Goal: Information Seeking & Learning: Find contact information

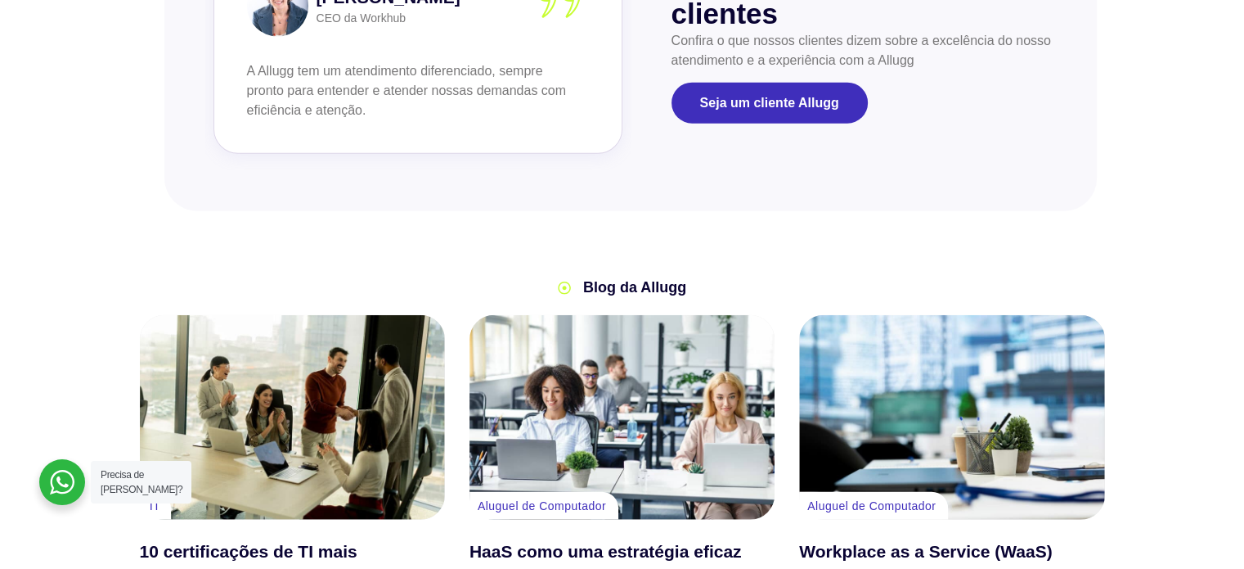
scroll to position [4884, 0]
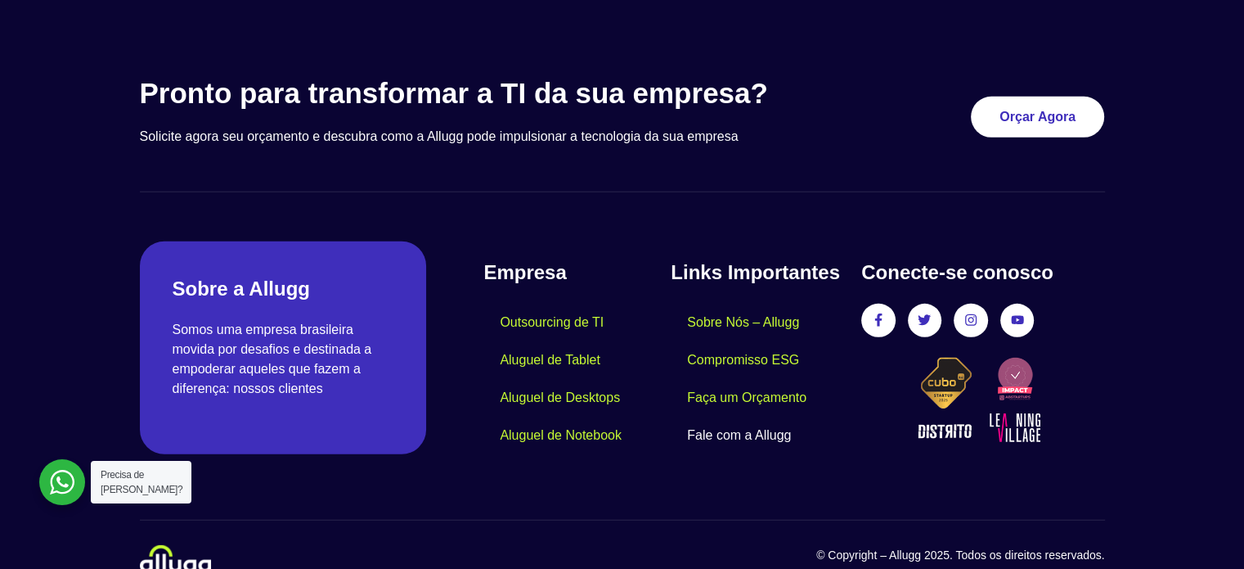
click at [761, 416] on link "Fale com a Allugg" at bounding box center [739, 435] width 137 height 38
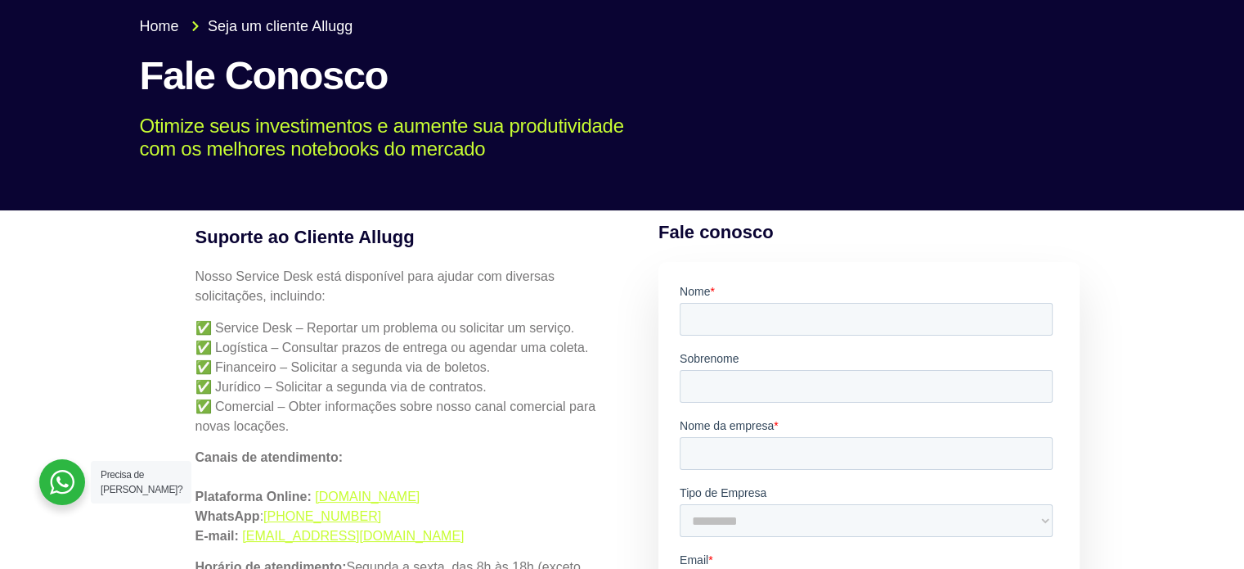
scroll to position [245, 0]
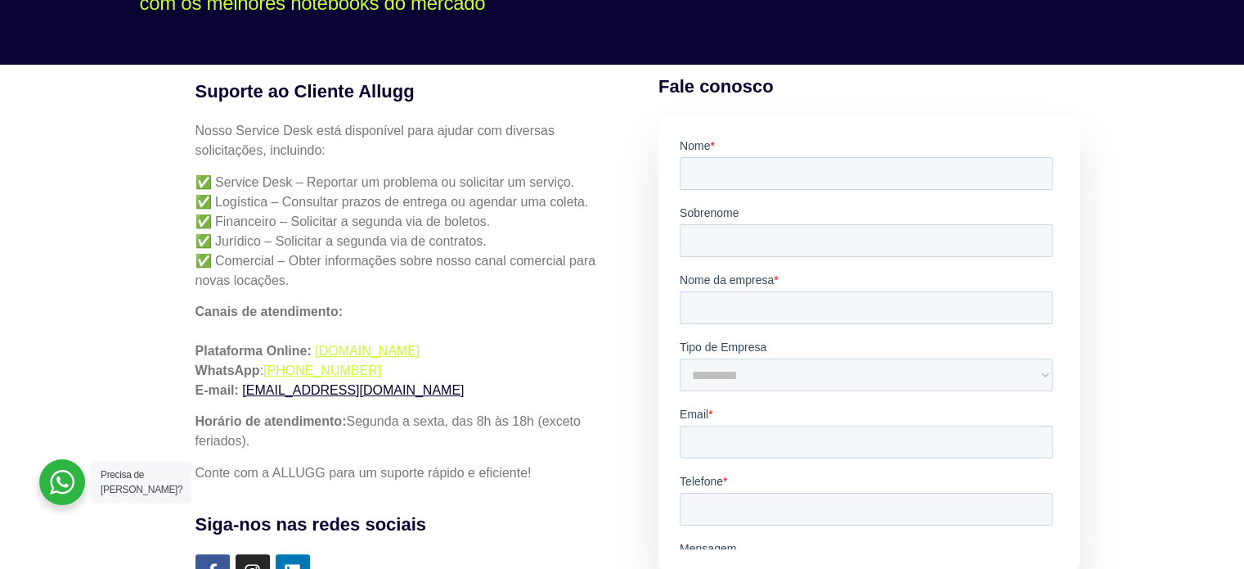
drag, startPoint x: 440, startPoint y: 390, endPoint x: 245, endPoint y: 385, distance: 195.6
click at [245, 385] on p "Canais de atendimento: Plataforma Online: simples.allugg.com.br WhatsApp : +55 …" at bounding box center [404, 351] width 416 height 98
copy link "servicedesk-help@allugg.com.br"
click at [403, 363] on p "Canais de atendimento: Plataforma Online: simples.allugg.com.br WhatsApp : +55 …" at bounding box center [404, 351] width 416 height 98
drag, startPoint x: 400, startPoint y: 369, endPoint x: 294, endPoint y: 363, distance: 106.5
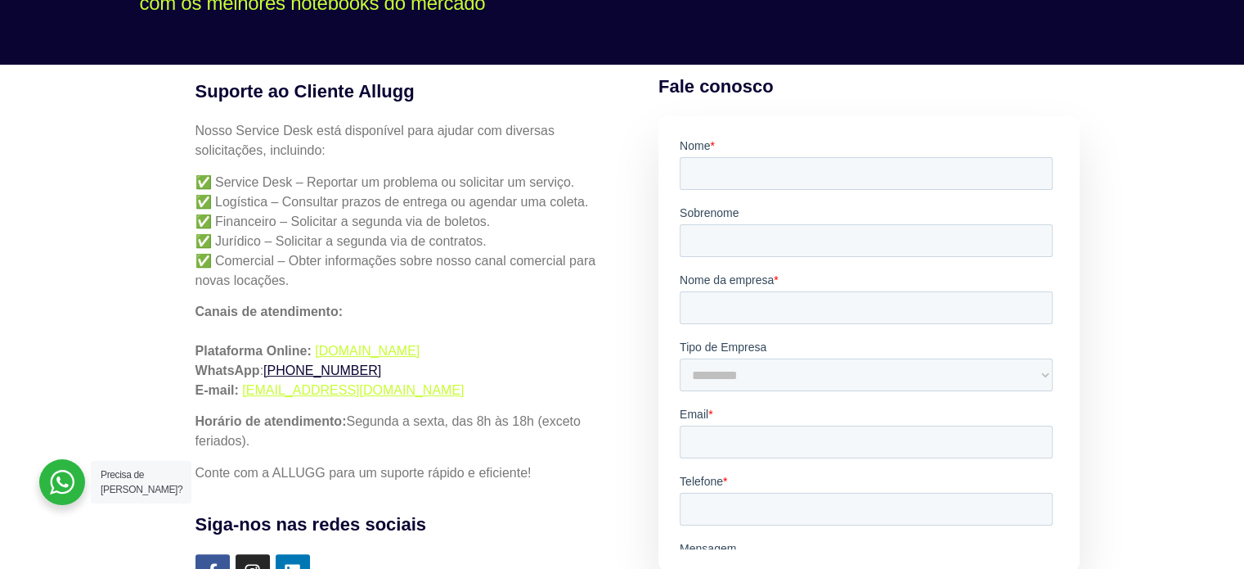
click at [294, 363] on p "Canais de atendimento: Plataforma Online: simples.allugg.com.br WhatsApp : +55 …" at bounding box center [404, 351] width 416 height 98
copy link "(19) 99972-1611"
